Goal: Information Seeking & Learning: Learn about a topic

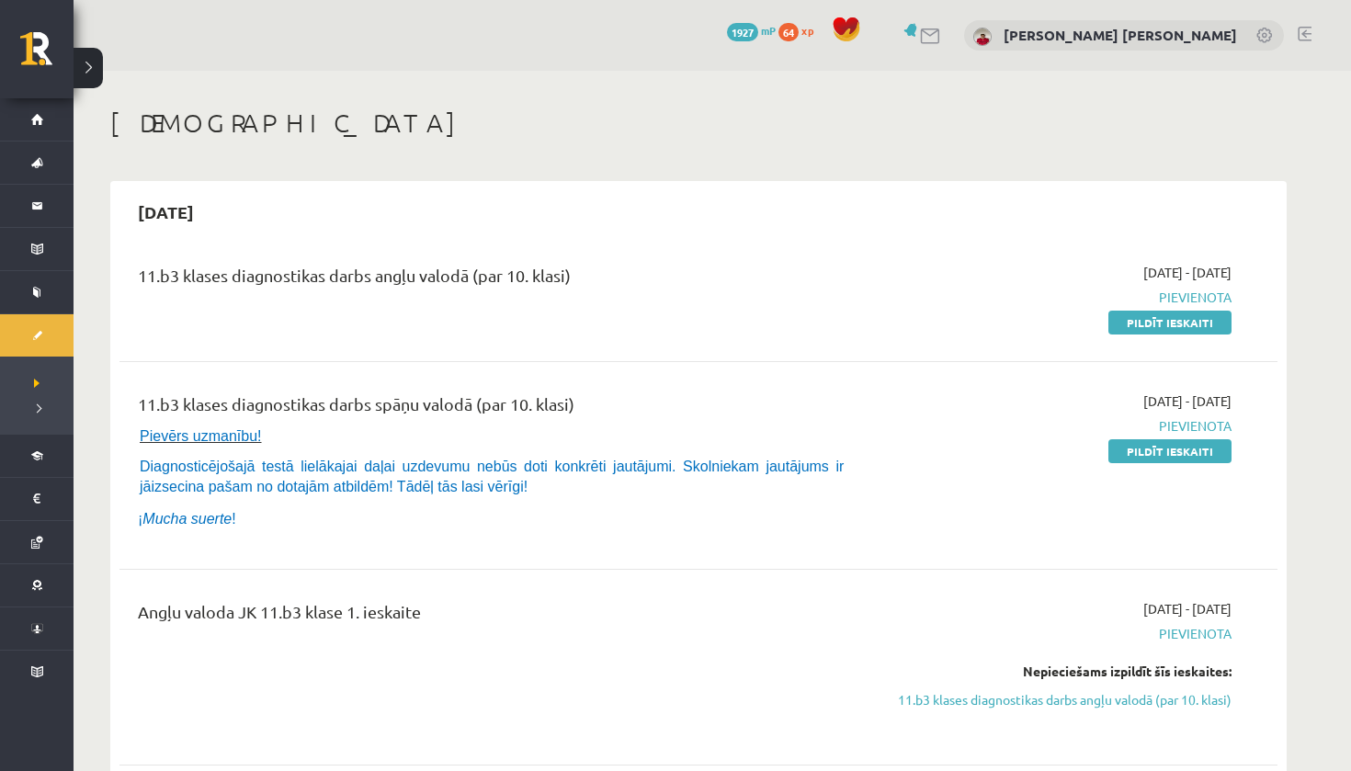
scroll to position [244, 0]
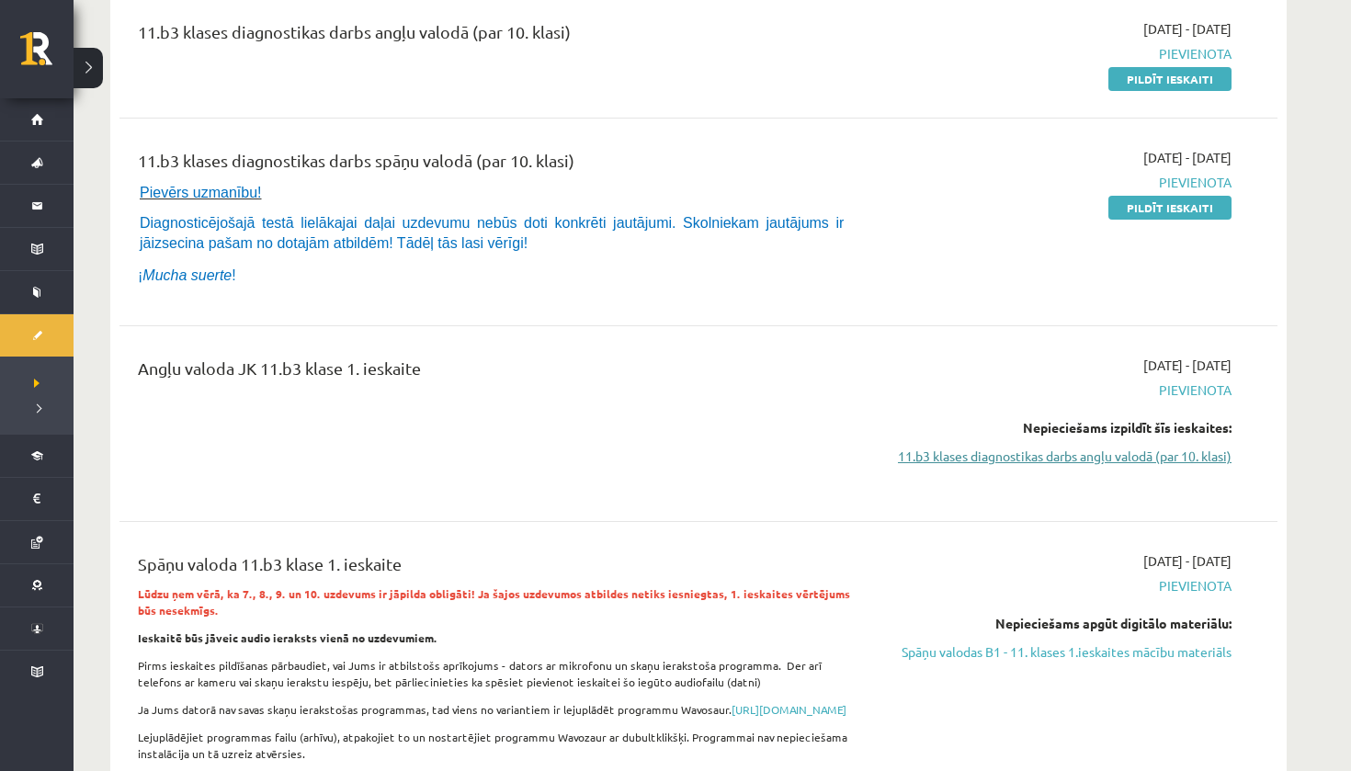
click at [1088, 458] on link "11.b3 klases diagnostikas darbs angļu valodā (par 10. klasi)" at bounding box center [1058, 456] width 347 height 19
click at [1088, 457] on link "11.b3 klases diagnostikas darbs angļu valodā (par 10. klasi)" at bounding box center [1058, 456] width 347 height 19
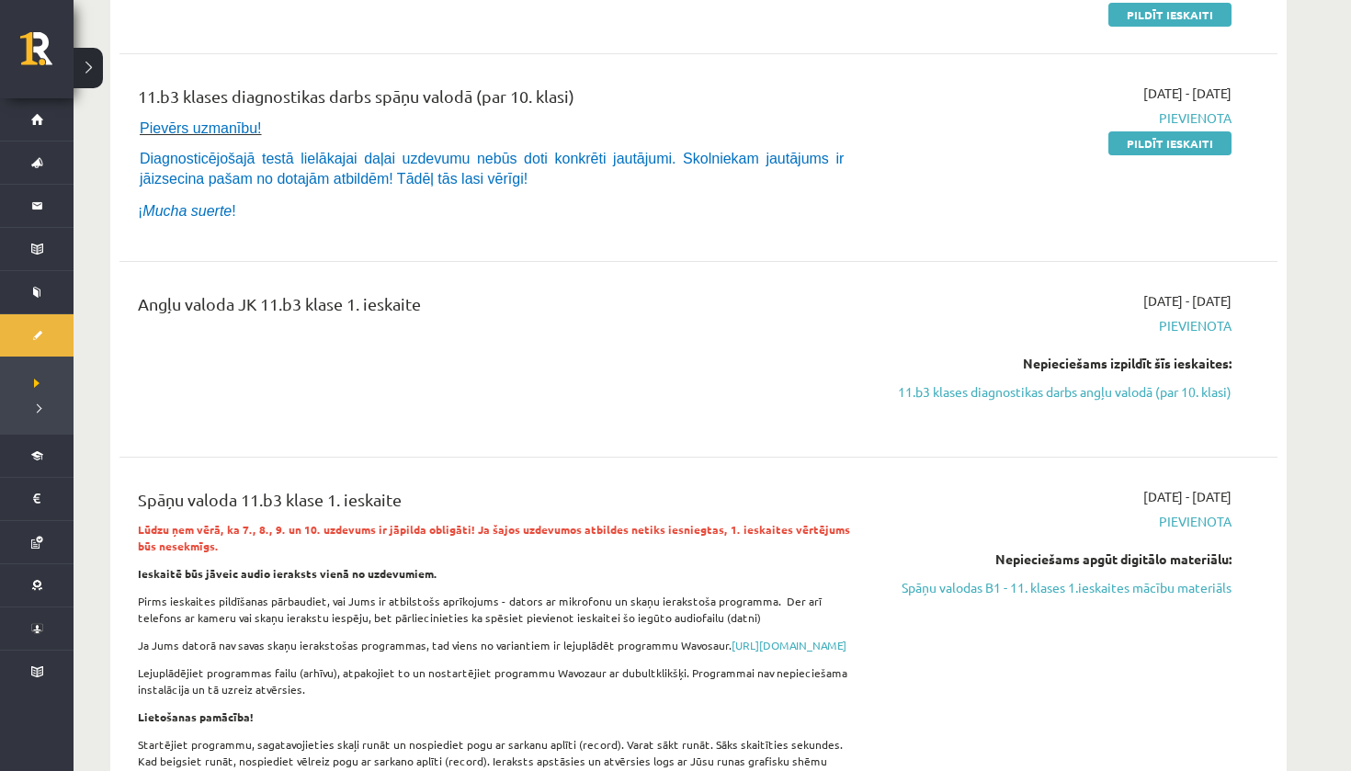
scroll to position [313, 0]
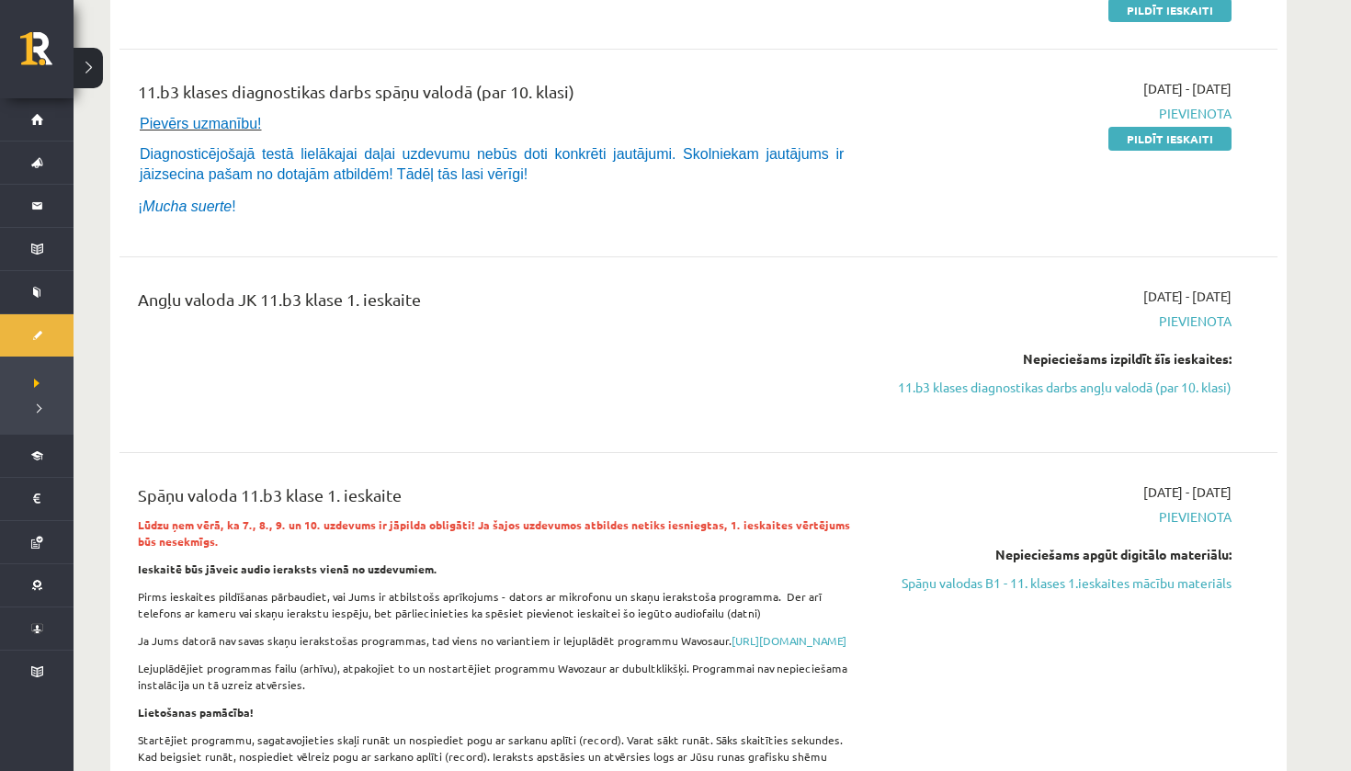
click at [995, 569] on div "Nepieciešams apgūt digitālo materiālu: Spāņu valodas B1 - 11. klases 1.ieskaite…" at bounding box center [1058, 569] width 347 height 48
click at [994, 582] on link "Spāņu valodas B1 - 11. klases 1.ieskaites mācību materiāls" at bounding box center [1058, 583] width 347 height 19
click at [966, 379] on link "11.b3 klases diagnostikas darbs angļu valodā (par 10. klasi)" at bounding box center [1058, 387] width 347 height 19
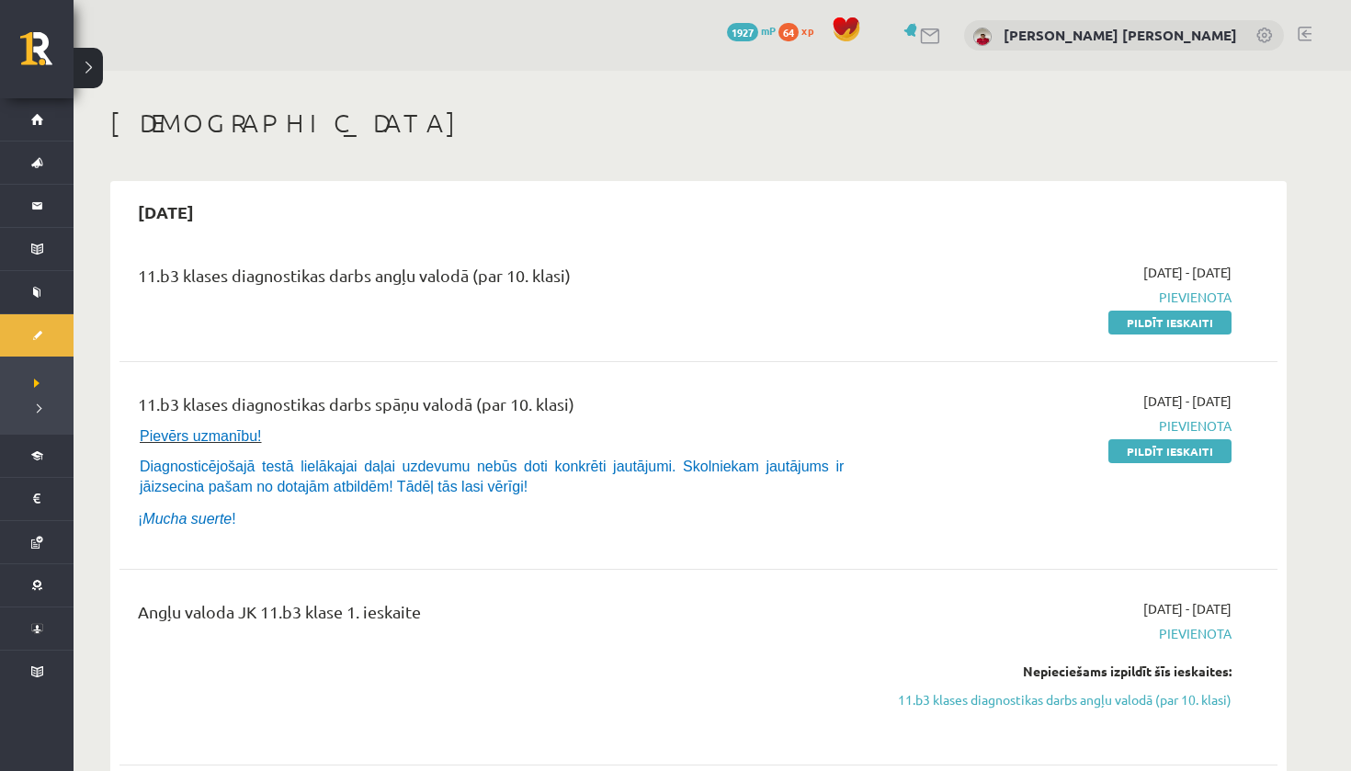
scroll to position [244, 0]
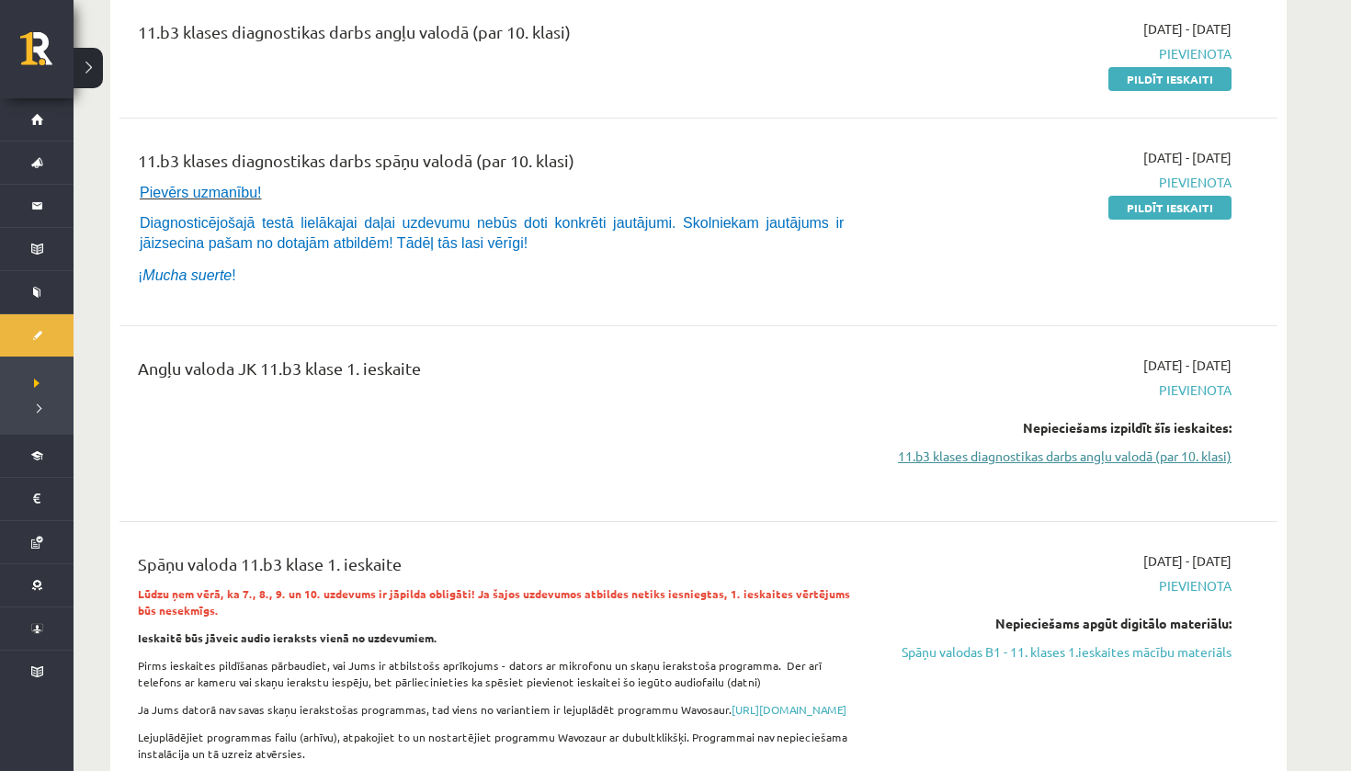
click at [985, 450] on link "11.b3 klases diagnostikas darbs angļu valodā (par 10. klasi)" at bounding box center [1058, 456] width 347 height 19
